Goal: Find specific page/section: Find specific page/section

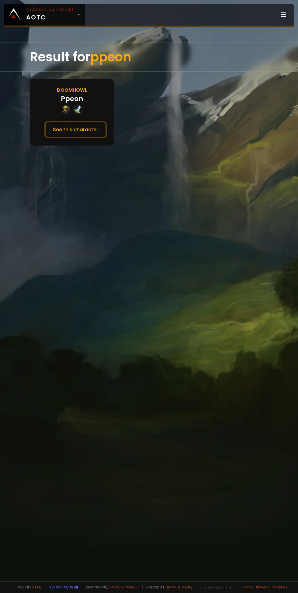
click at [87, 128] on button "See this character" at bounding box center [75, 129] width 62 height 17
click at [91, 135] on button "See this character" at bounding box center [75, 129] width 62 height 17
click at [82, 126] on button "See this character" at bounding box center [75, 129] width 62 height 17
